Goal: Communication & Community: Participate in discussion

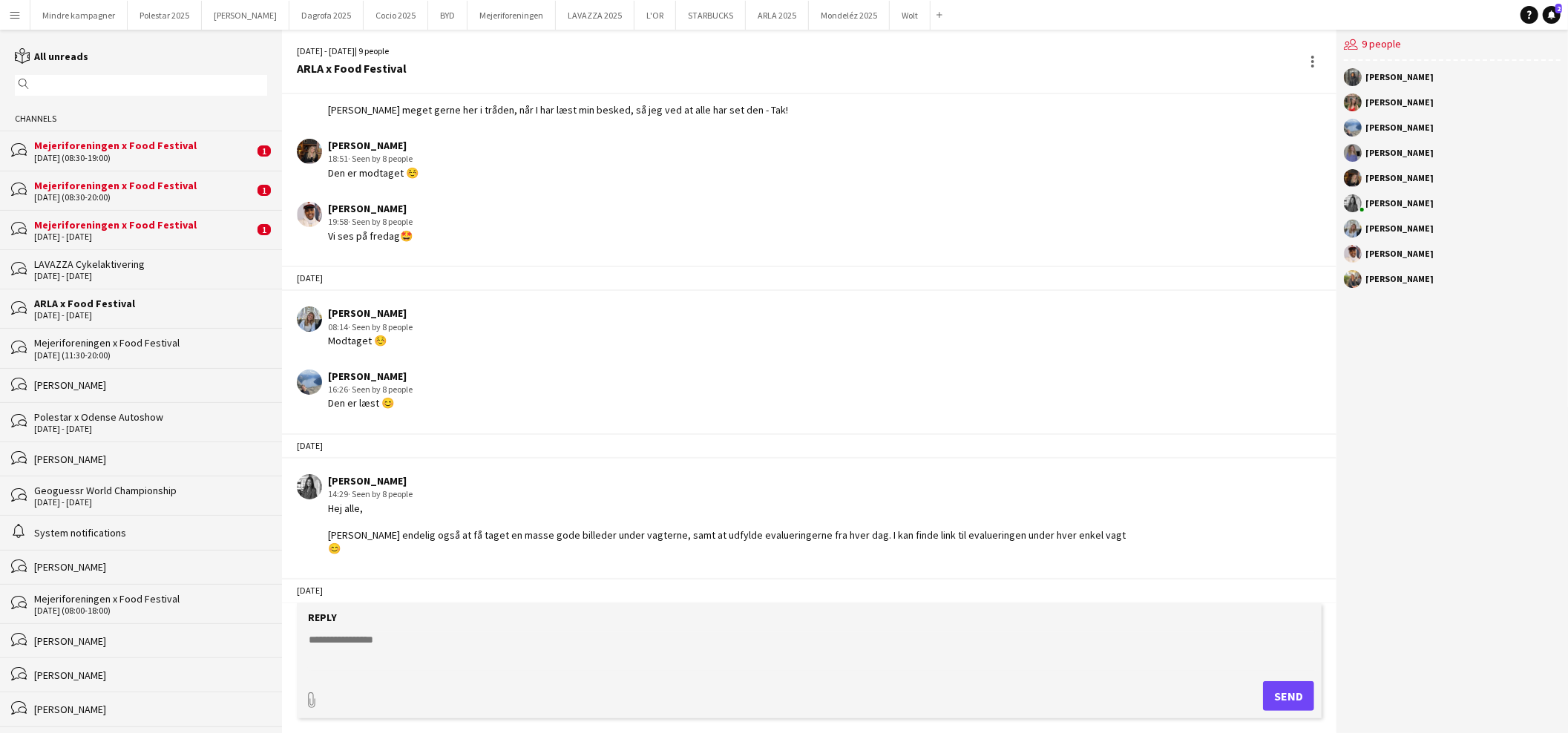
scroll to position [220, 0]
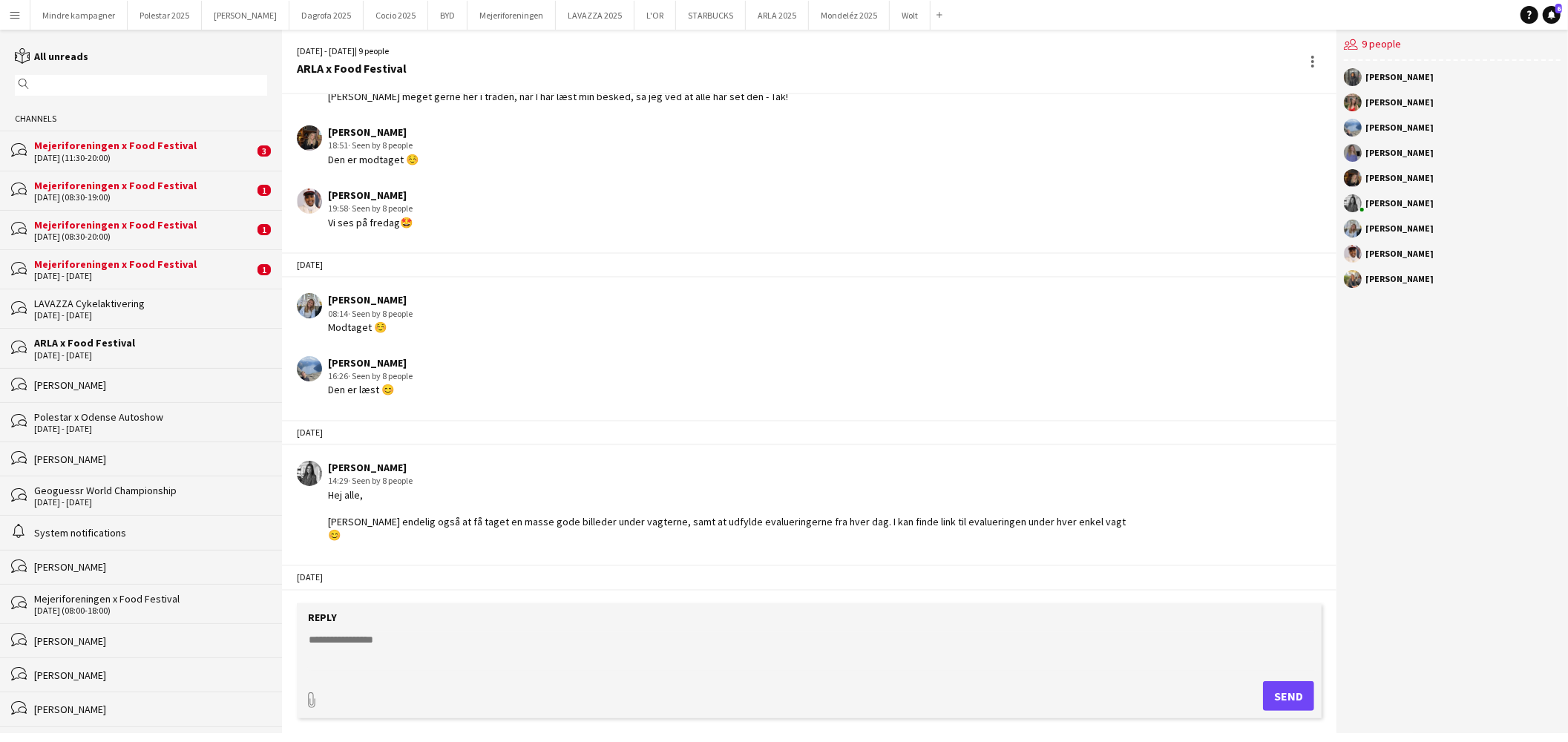
click at [137, 285] on div "bubbles Mejeriforeningen x Food Festival 5 - 7 Sep 2025 1" at bounding box center [140, 269] width 282 height 40
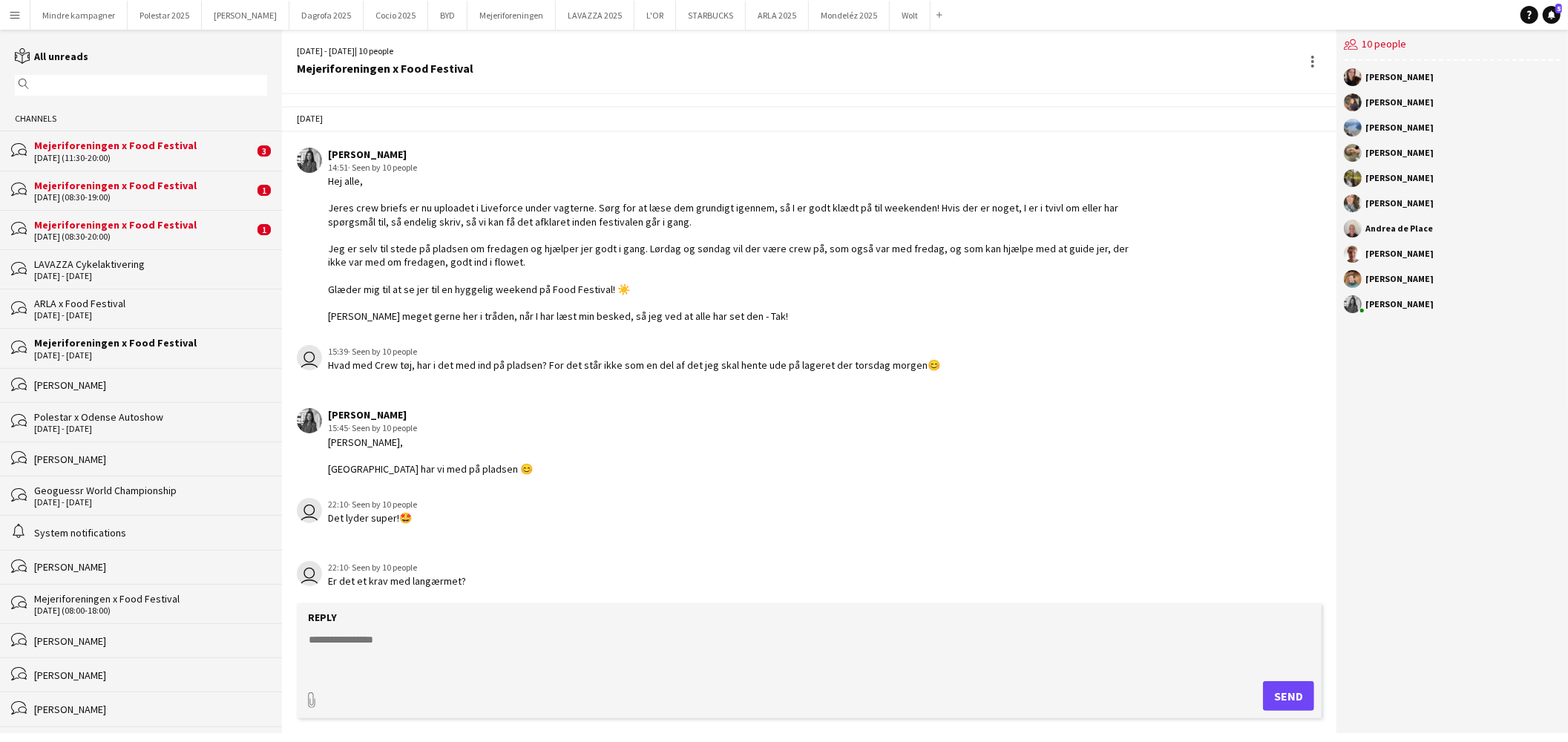
scroll to position [855, 0]
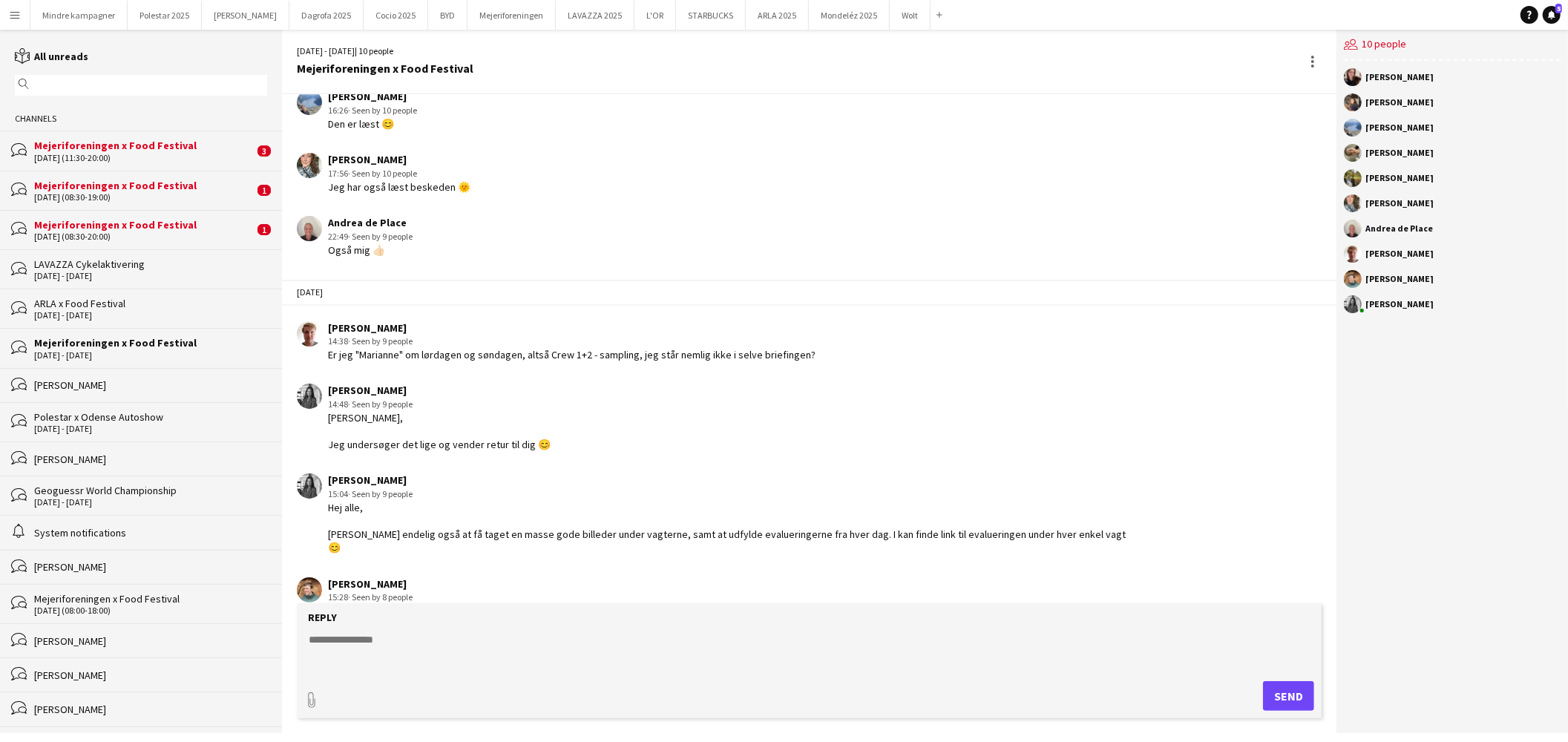
click at [154, 227] on div "Mejeriforeningen x Food Festival" at bounding box center [144, 225] width 219 height 13
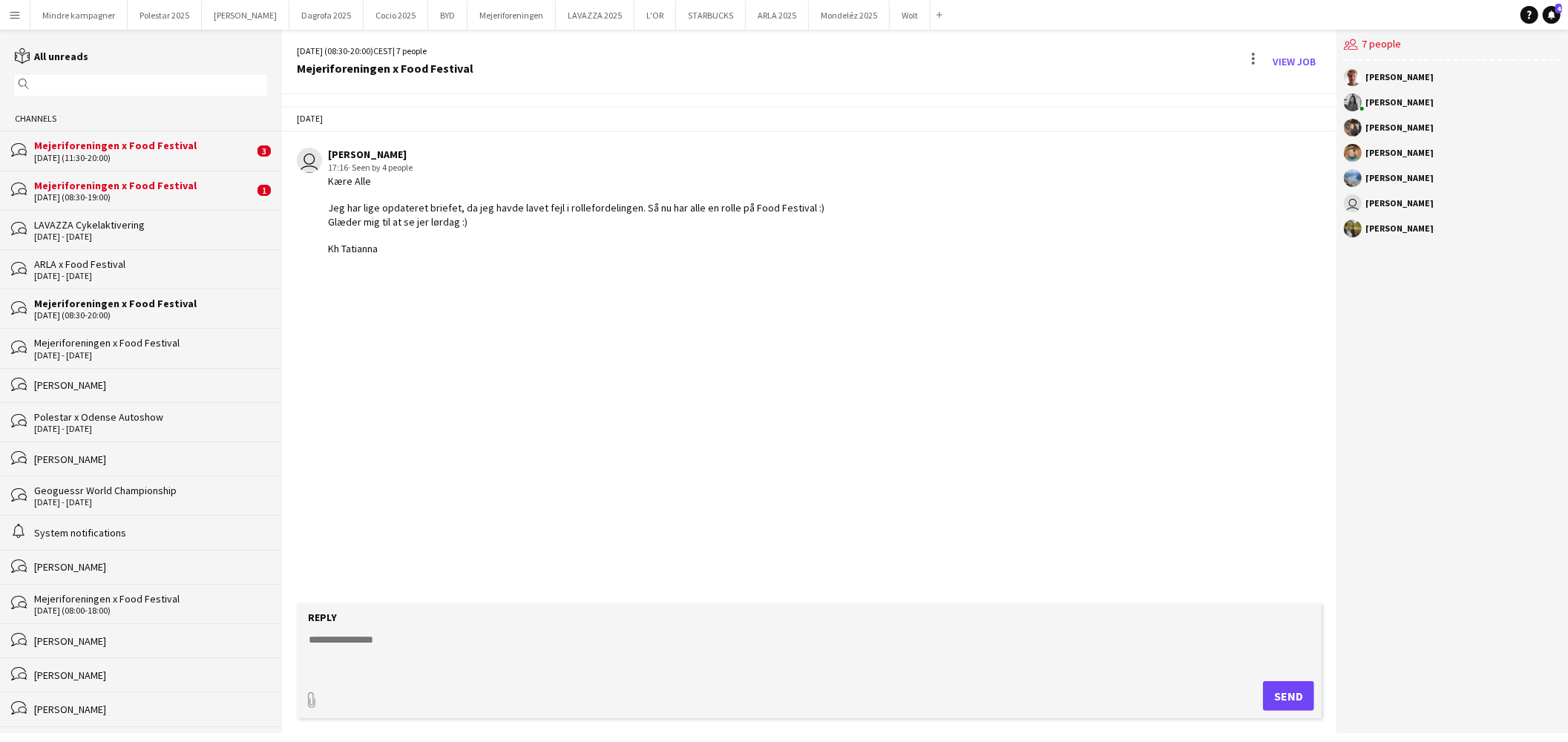
click at [175, 176] on div "bubbles Mejeriforeningen x Food Festival 07-09-2025 (08:30-19:00) 1" at bounding box center [140, 190] width 282 height 40
click at [179, 143] on div "Mejeriforeningen x Food Festival" at bounding box center [144, 145] width 219 height 13
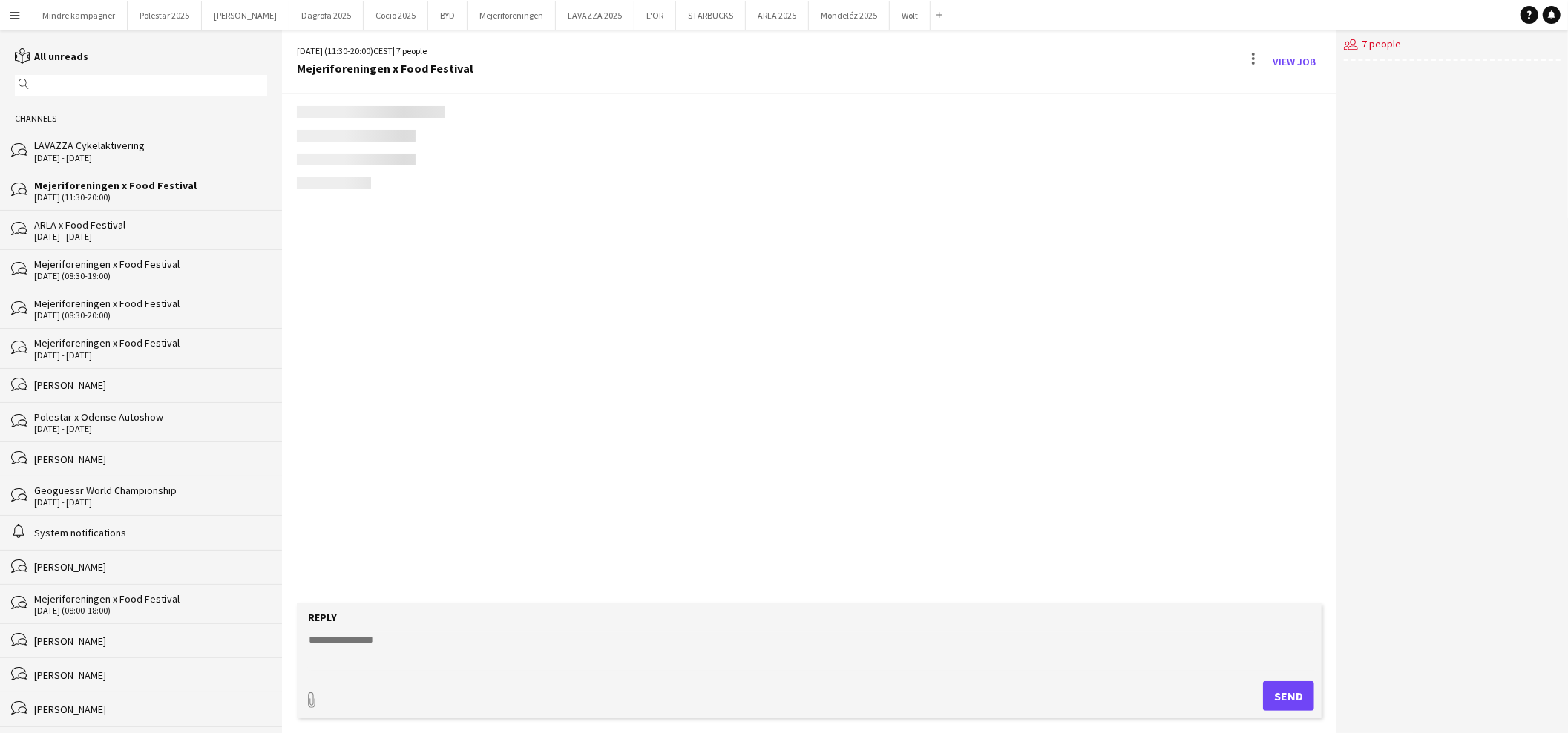
scroll to position [162, 0]
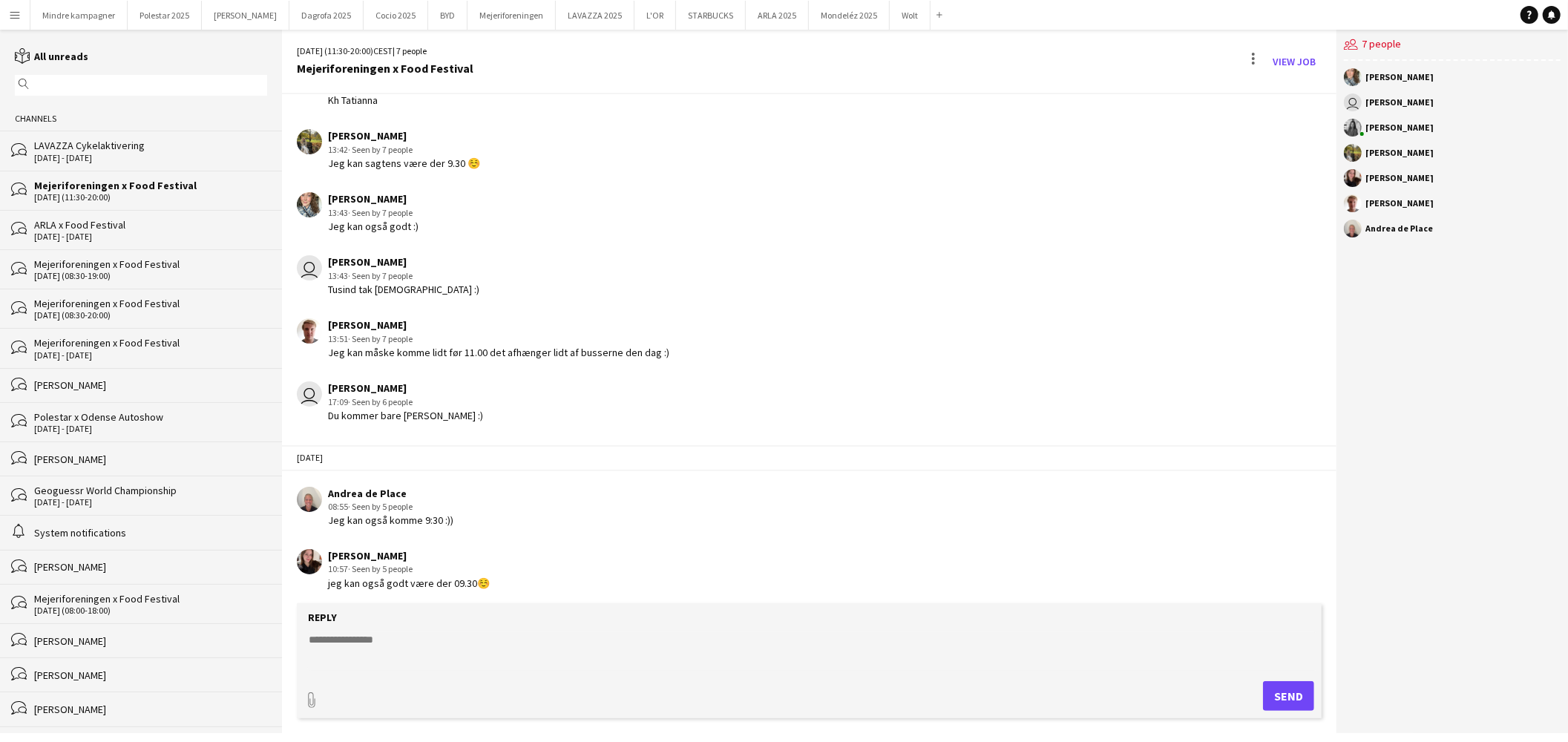
click at [136, 424] on div "Polestar x Odense Autoshow" at bounding box center [150, 417] width 233 height 13
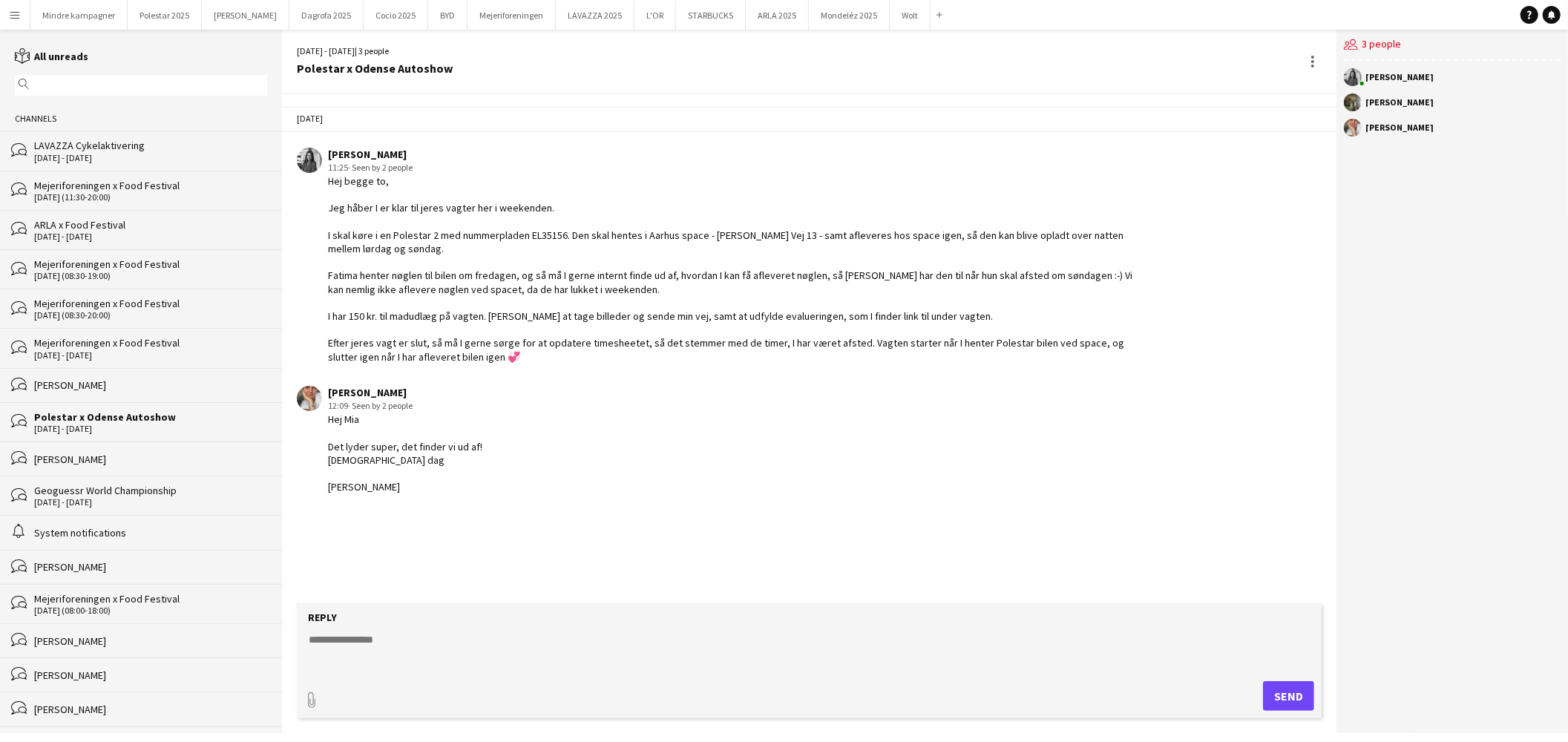
click at [397, 641] on textarea at bounding box center [812, 652] width 1011 height 39
paste textarea "**********"
type textarea "**********"
click at [354, 637] on textarea at bounding box center [812, 652] width 1011 height 39
paste textarea "**********"
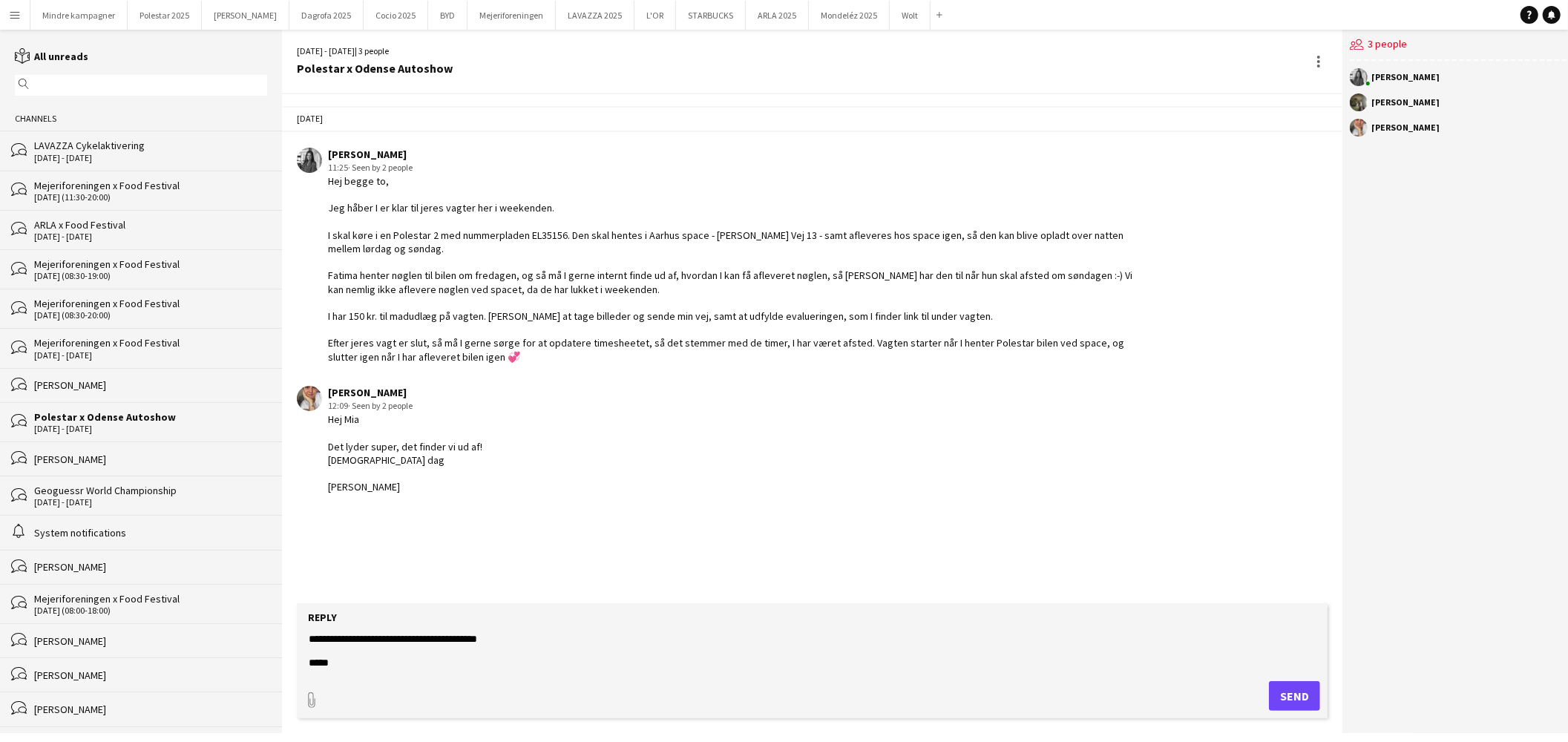
scroll to position [322, 0]
type textarea "**********"
click at [1286, 688] on button "Send" at bounding box center [1295, 696] width 51 height 30
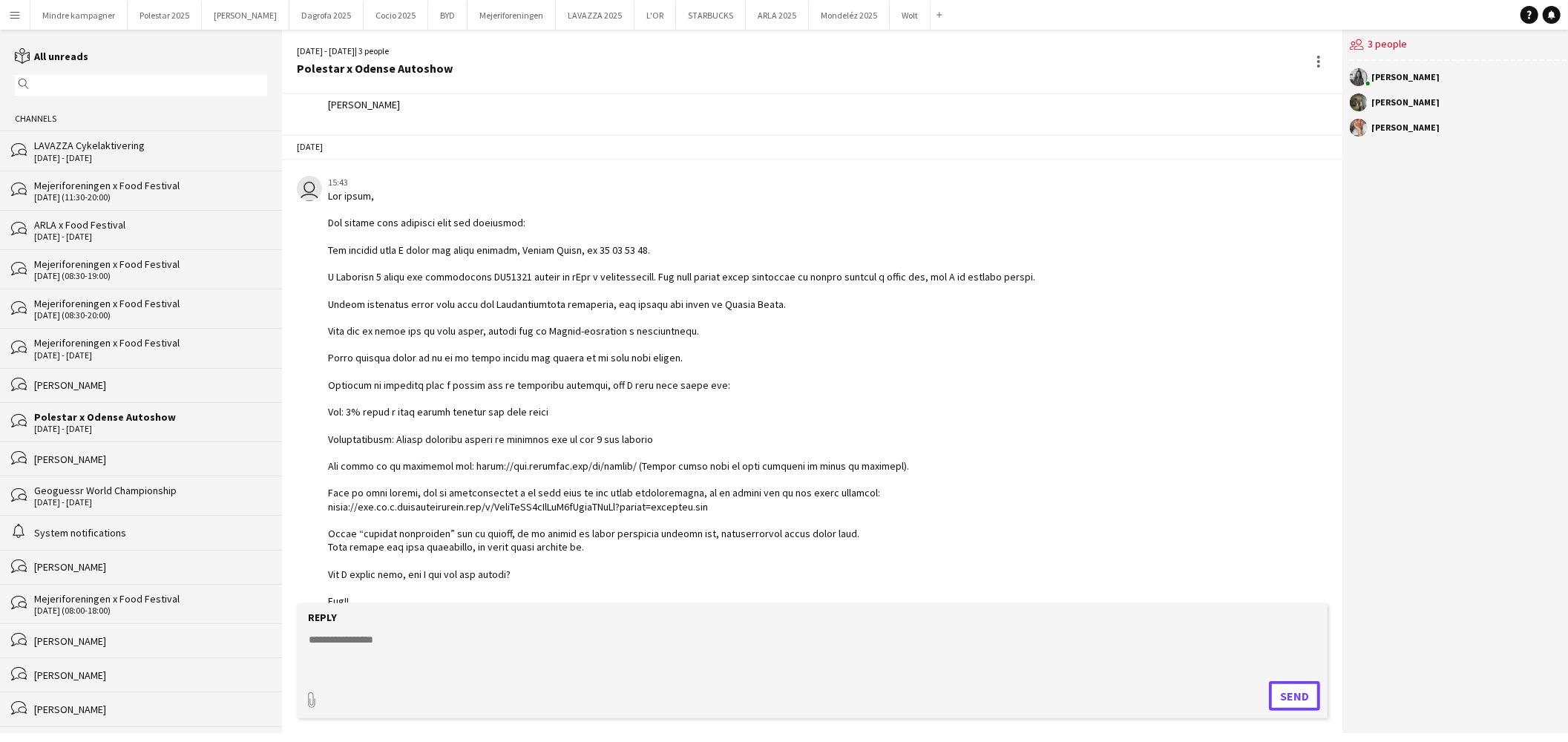
scroll to position [384, 0]
click at [873, 465] on div at bounding box center [737, 397] width 817 height 419
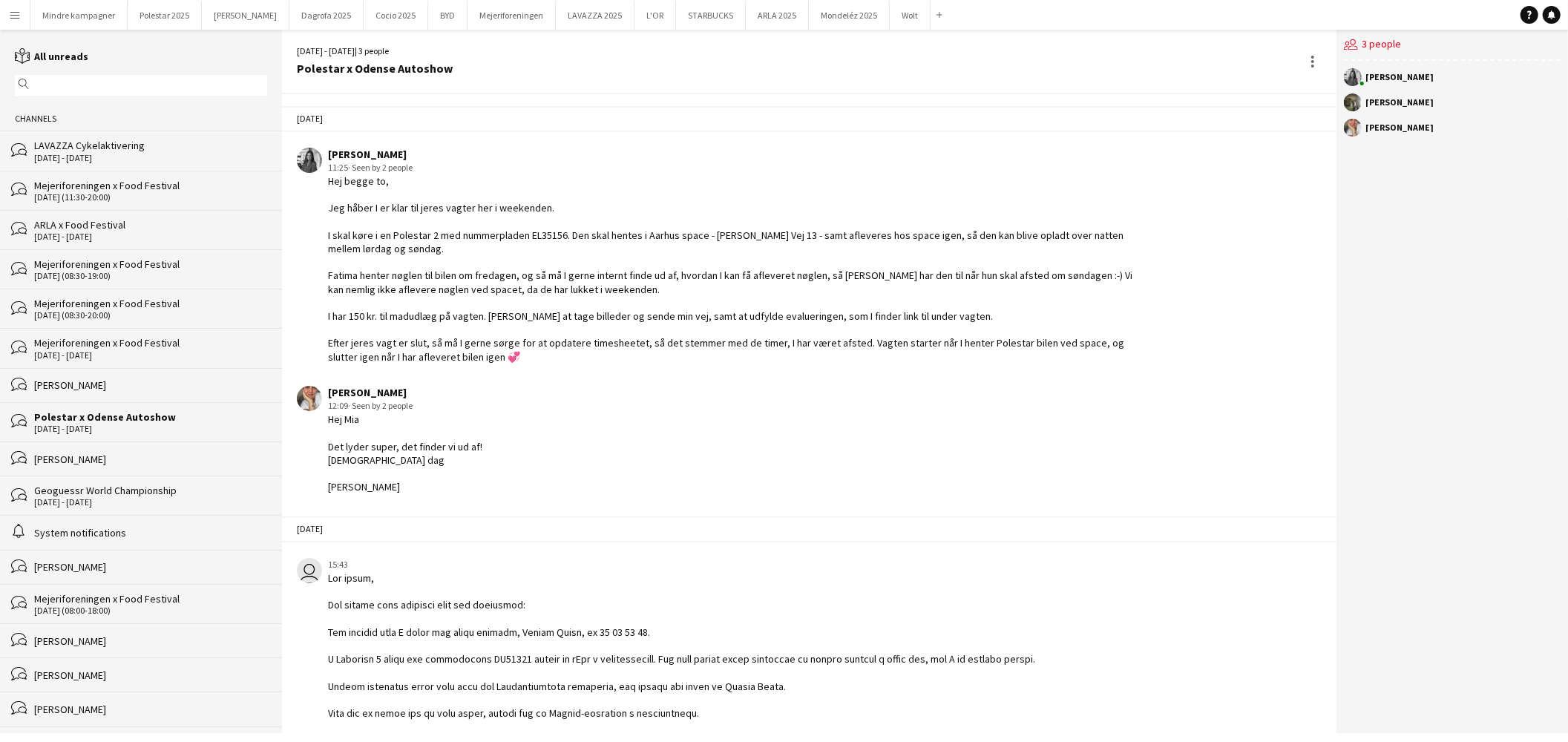
scroll to position [271, 0]
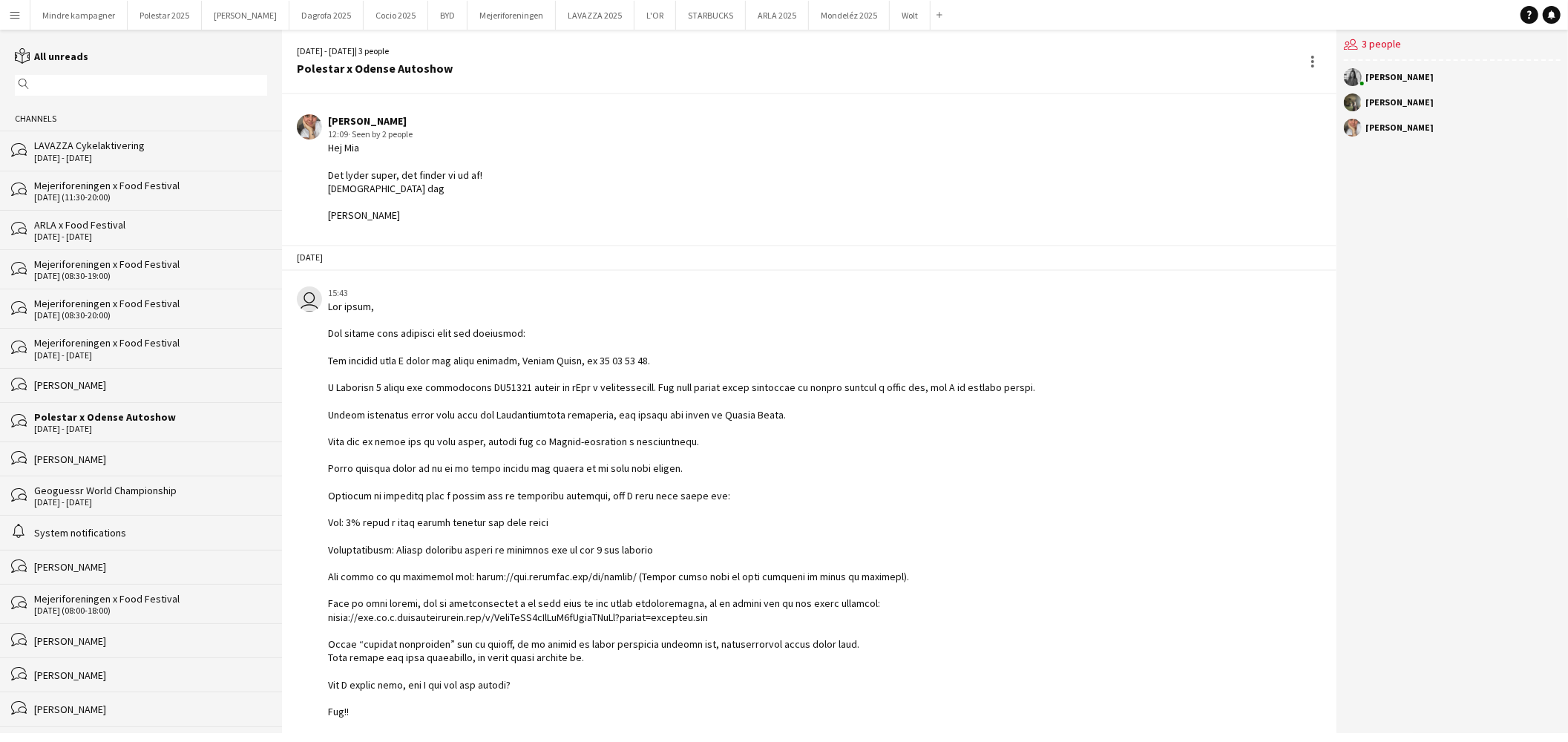
click at [111, 153] on div "[DATE] - [DATE]" at bounding box center [150, 158] width 233 height 11
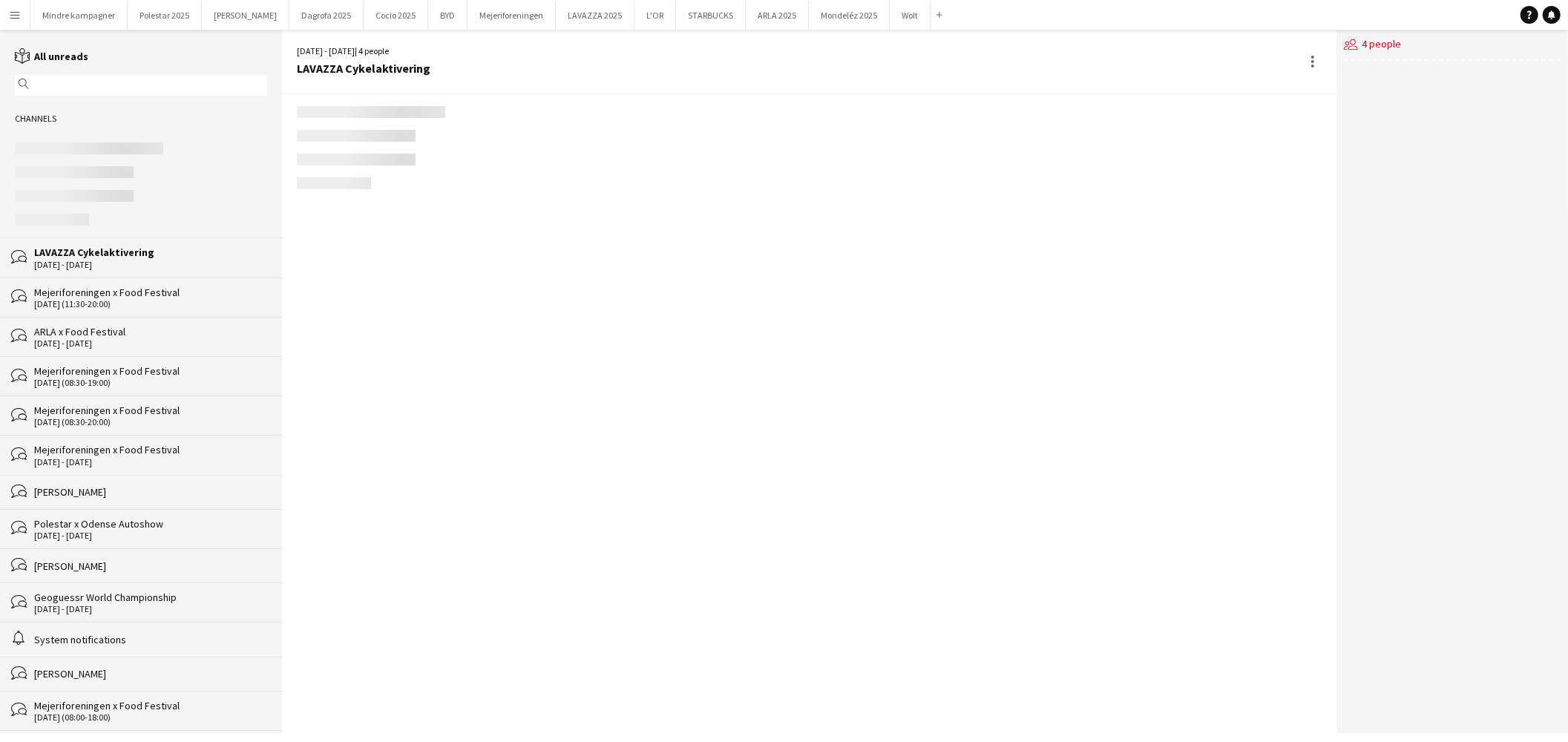
click at [102, 305] on div "[DATE] (11:30-20:00)" at bounding box center [150, 305] width 233 height 11
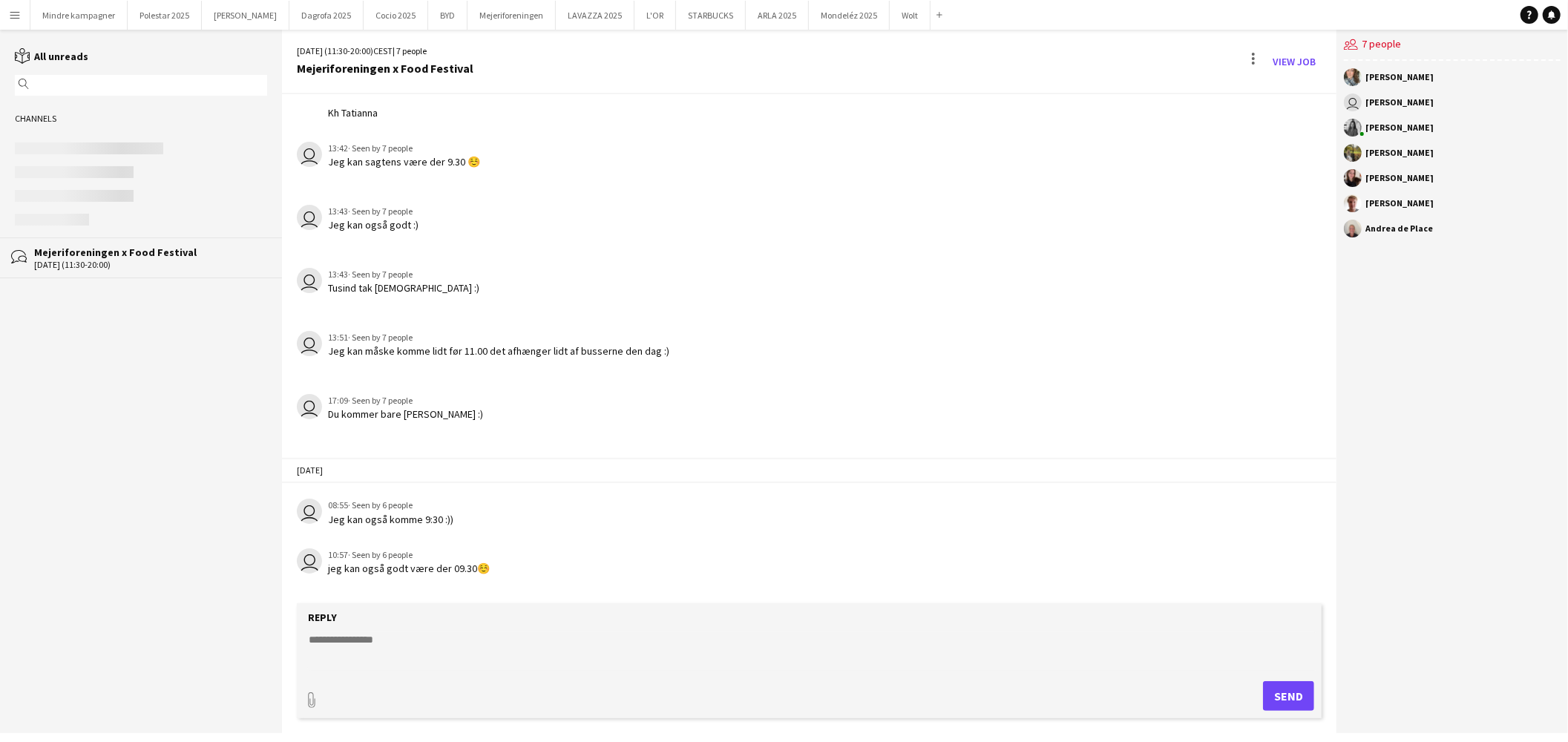
scroll to position [149, 0]
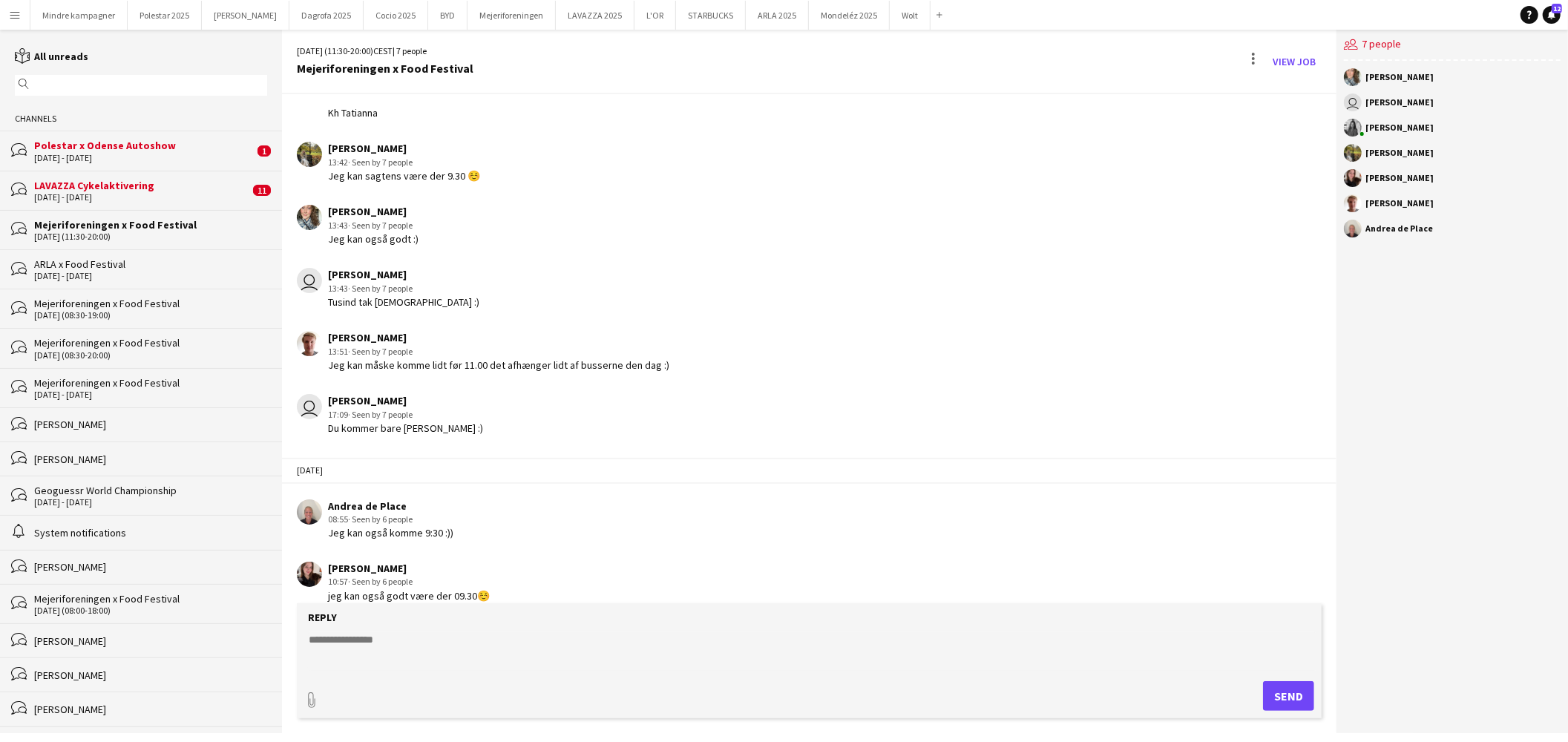
click at [159, 134] on div "bubbles Polestar x Odense Autoshow [DATE] - [DATE] 1" at bounding box center [140, 150] width 282 height 40
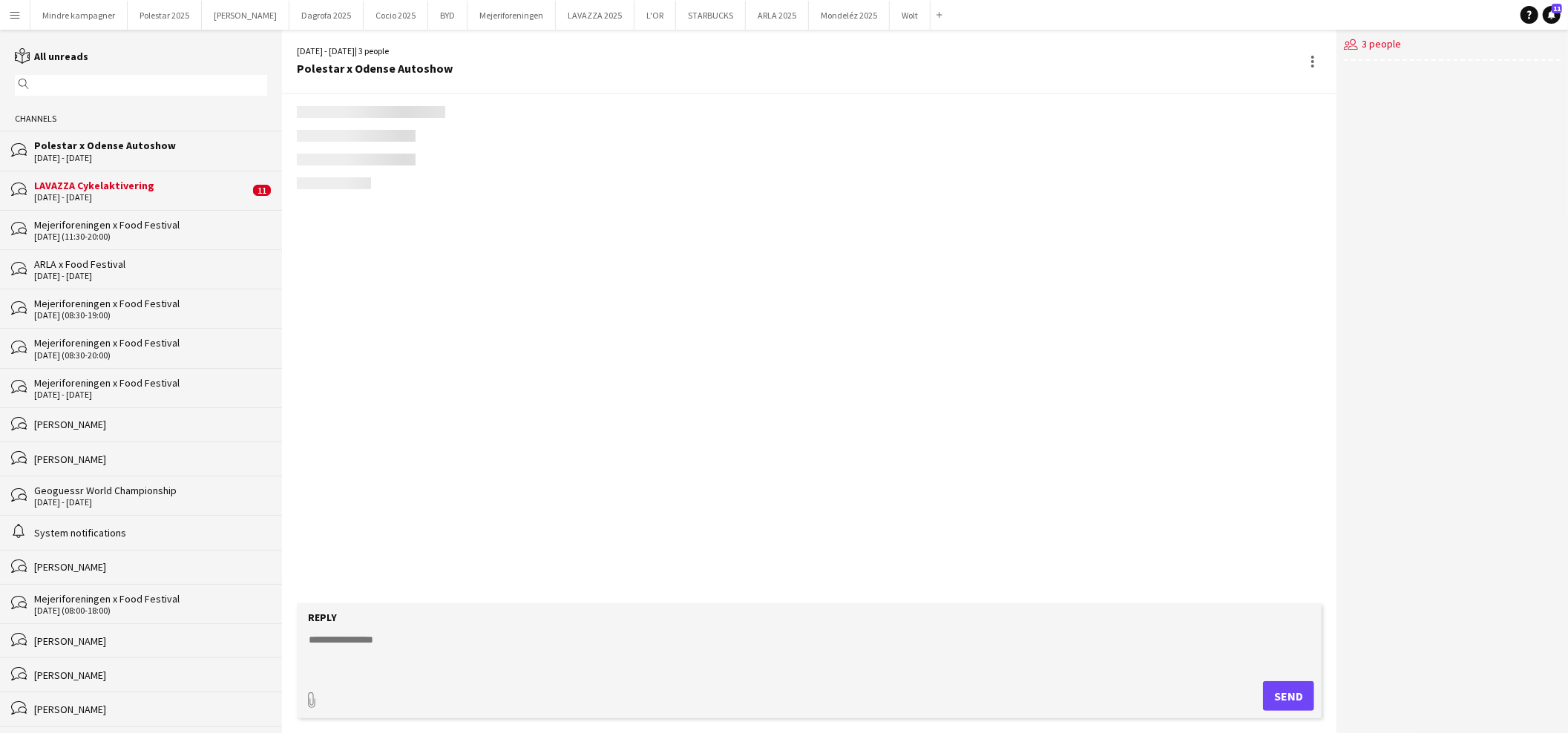
click at [182, 199] on div "[DATE] - [DATE]" at bounding box center [141, 198] width 215 height 11
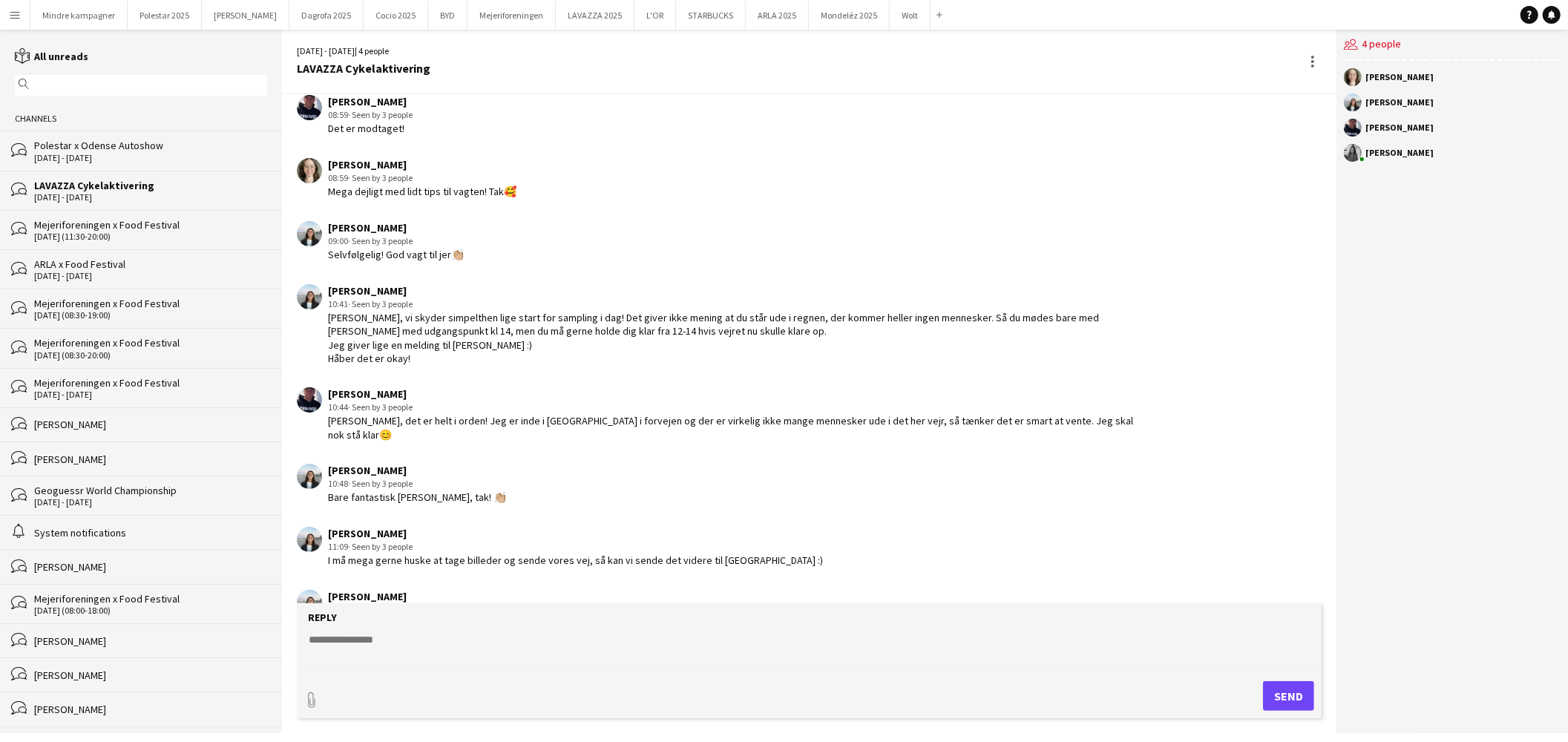
click at [171, 146] on div "Polestar x Odense Autoshow" at bounding box center [150, 145] width 233 height 13
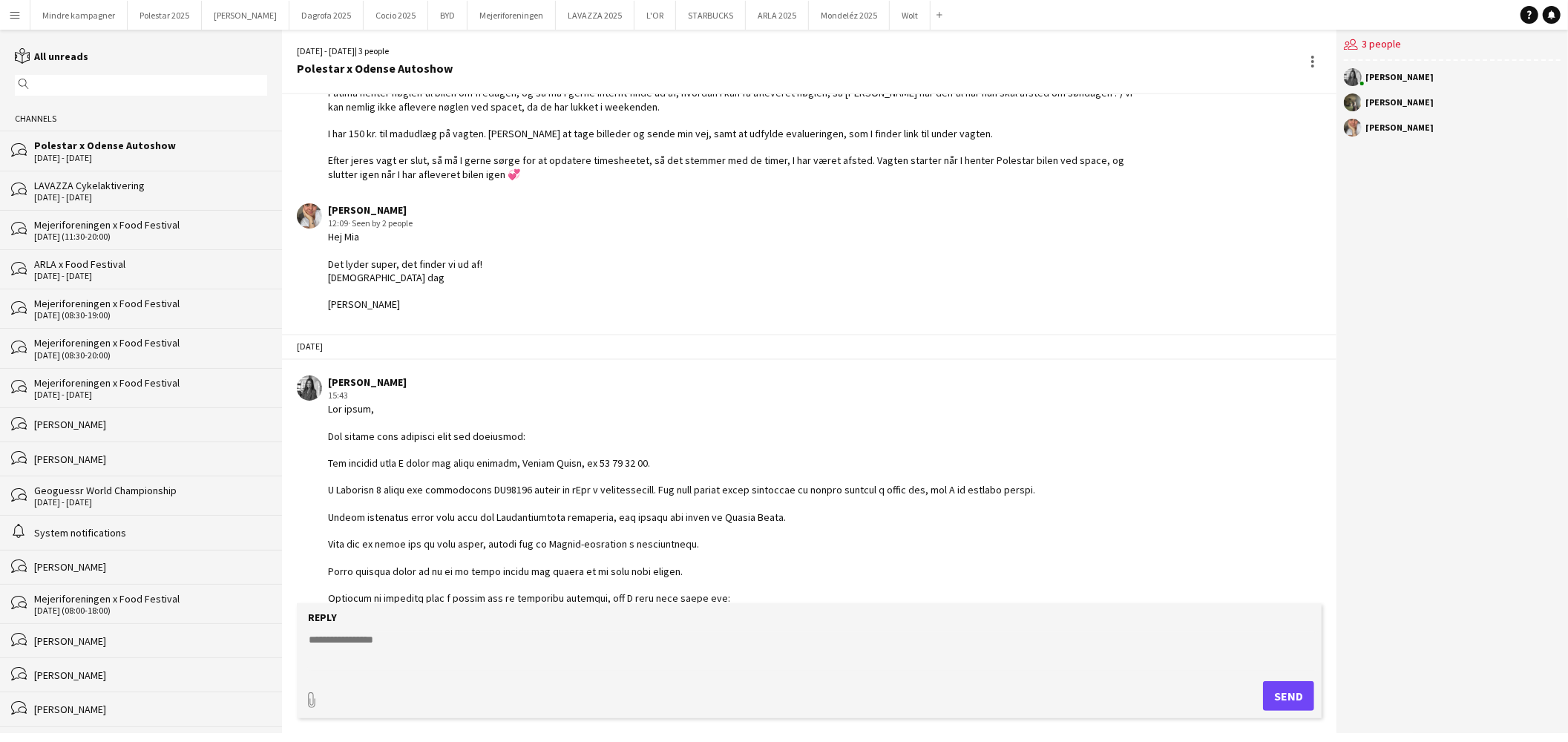
scroll to position [414, 0]
